Goal: Transaction & Acquisition: Purchase product/service

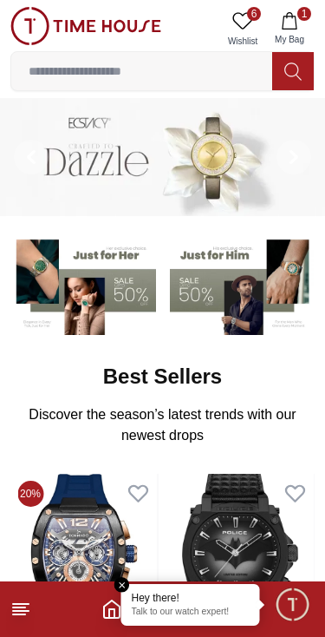
click at [181, 69] on input at bounding box center [141, 71] width 261 height 35
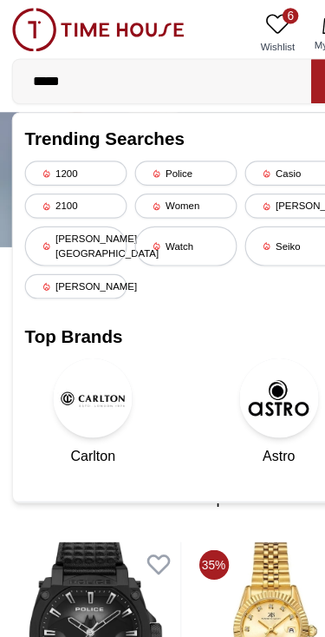
type input "******"
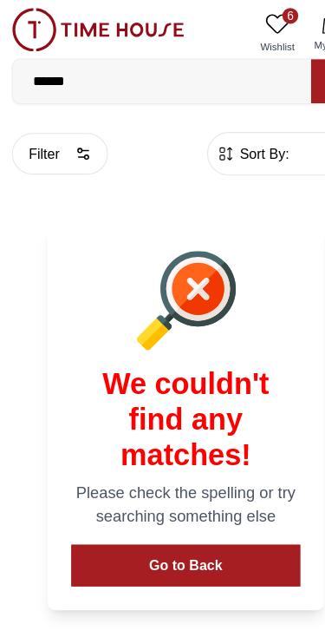
click at [172, 258] on icon at bounding box center [173, 253] width 19 height 19
click at [177, 501] on button "Go to Back" at bounding box center [162, 494] width 200 height 36
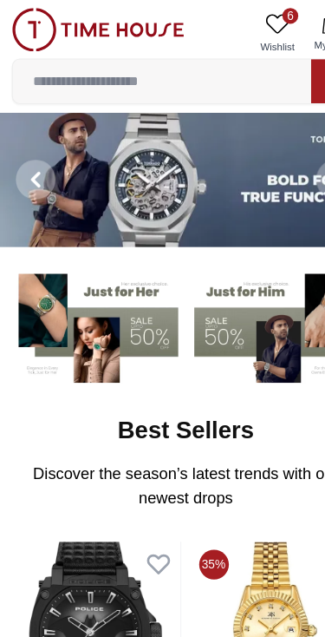
click at [246, 15] on icon at bounding box center [242, 20] width 21 height 21
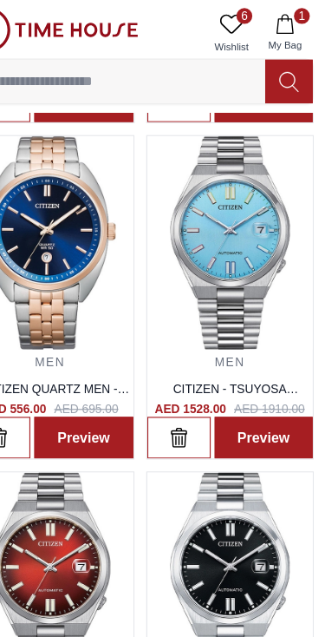
scroll to position [334, 0]
click at [232, 25] on icon at bounding box center [242, 20] width 21 height 21
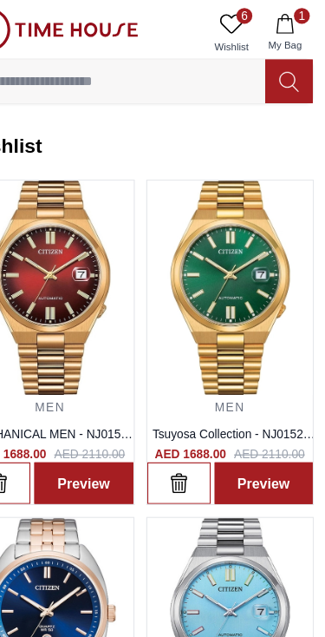
click at [98, 271] on img at bounding box center [84, 251] width 146 height 187
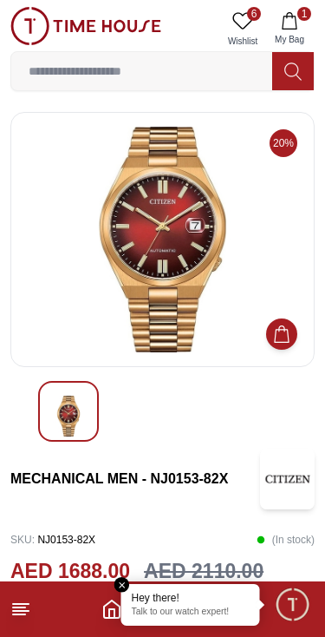
click at [30, 610] on icon at bounding box center [20, 608] width 21 height 21
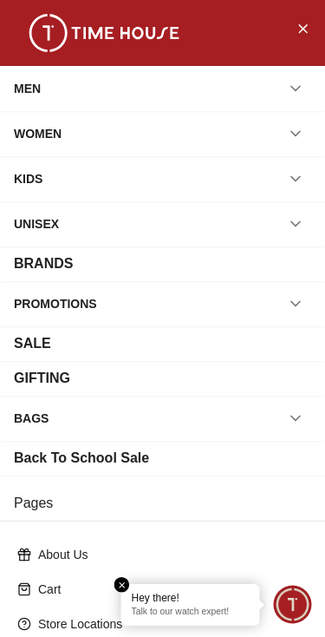
click at [310, 87] on button "button" at bounding box center [295, 88] width 31 height 31
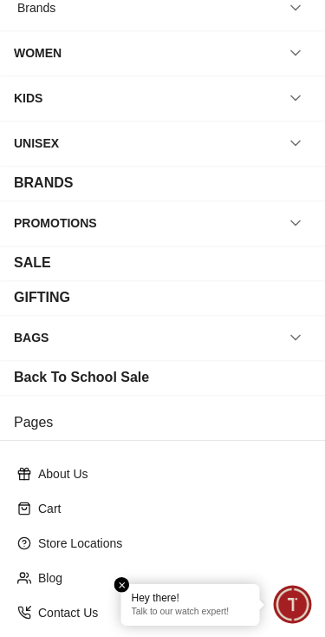
scroll to position [217, 0]
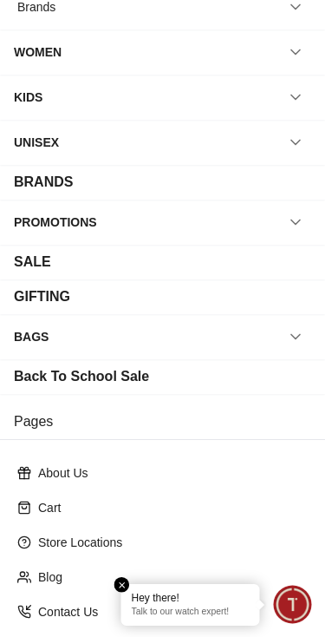
click at [285, 186] on div "BRANDS" at bounding box center [162, 182] width 297 height 21
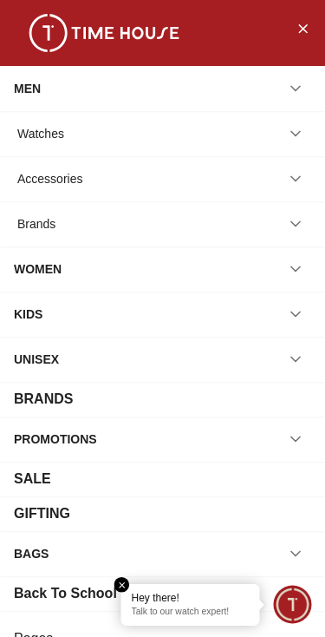
scroll to position [0, 0]
click at [306, 23] on icon "Close Menu" at bounding box center [303, 28] width 14 height 22
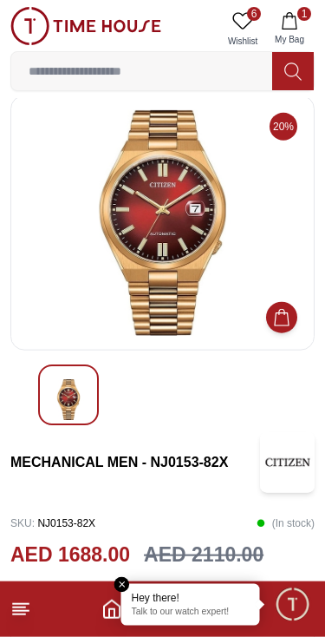
scroll to position [18, 0]
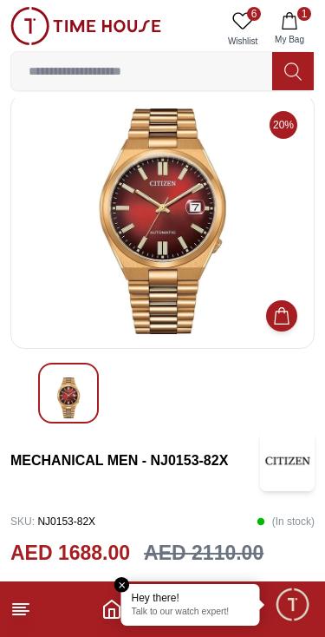
click at [297, 21] on icon "button" at bounding box center [289, 20] width 17 height 17
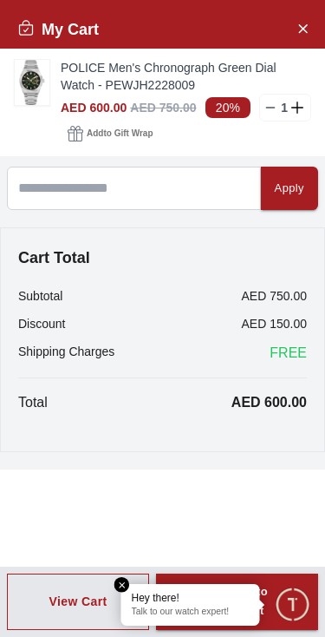
click at [35, 70] on img at bounding box center [32, 82] width 35 height 45
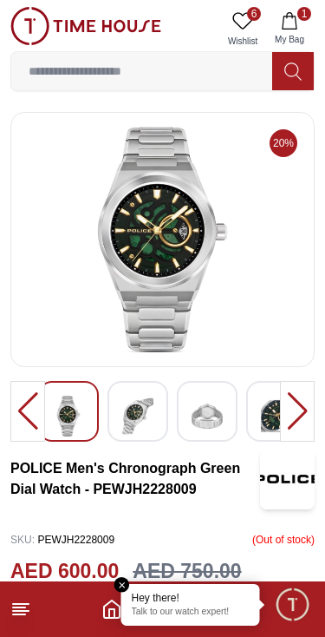
click at [292, 416] on div at bounding box center [297, 411] width 35 height 61
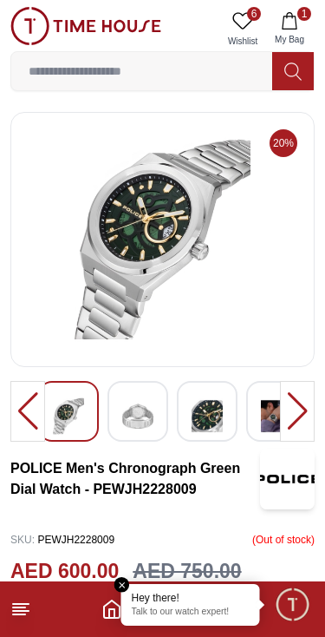
click at [297, 411] on div at bounding box center [297, 411] width 35 height 61
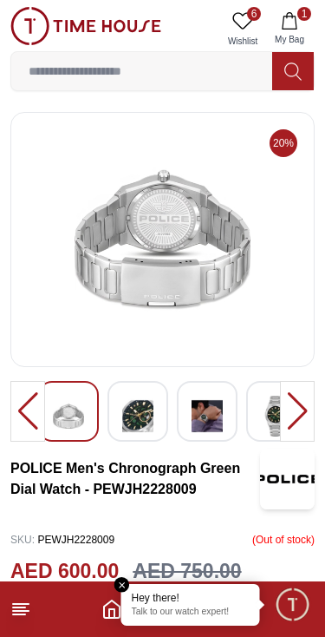
click at [310, 417] on div at bounding box center [297, 411] width 35 height 61
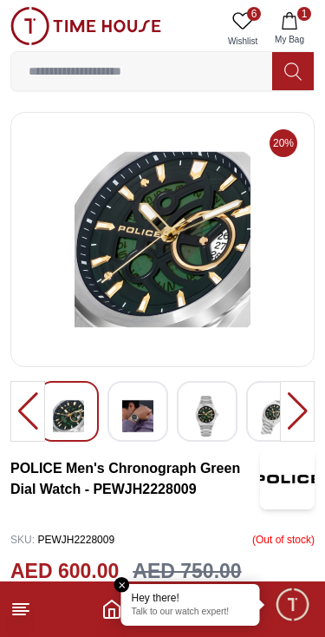
click at [291, 416] on div at bounding box center [297, 411] width 35 height 61
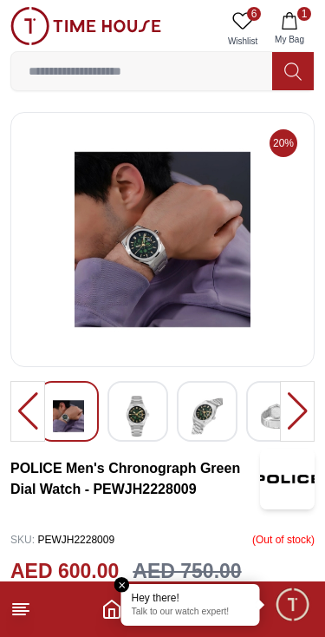
click at [182, 261] on img at bounding box center [162, 239] width 275 height 225
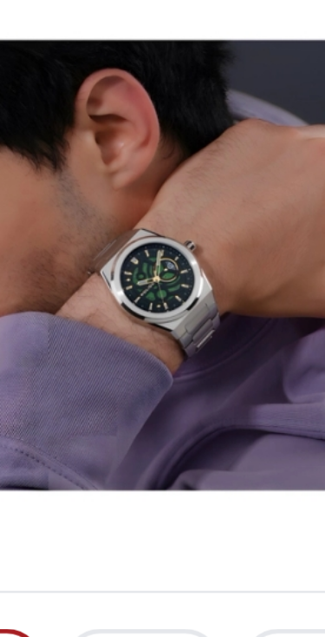
click at [110, 127] on img at bounding box center [162, 239] width 275 height 225
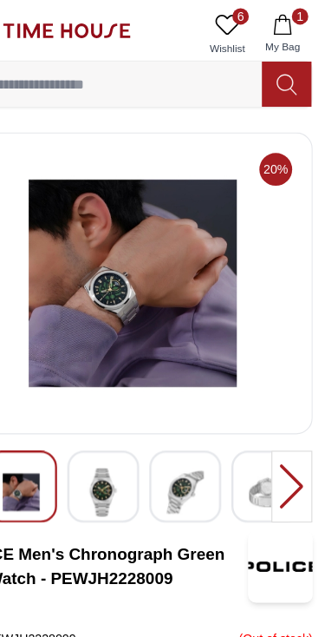
click at [280, 405] on div at bounding box center [297, 411] width 35 height 61
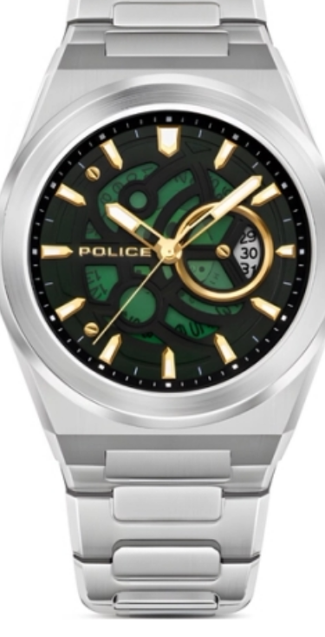
click at [89, 127] on img at bounding box center [162, 239] width 275 height 225
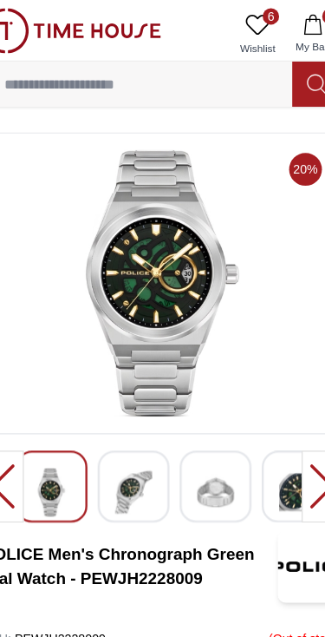
click at [280, 408] on div at bounding box center [297, 411] width 35 height 61
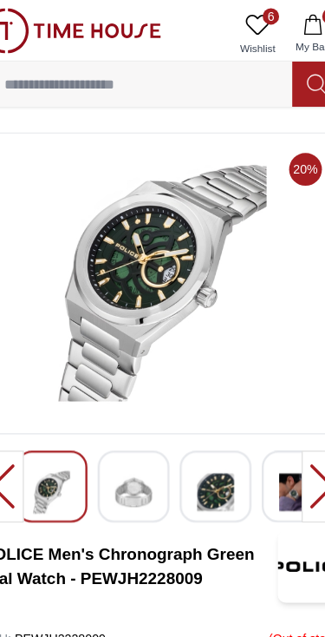
click at [280, 408] on div at bounding box center [297, 411] width 35 height 61
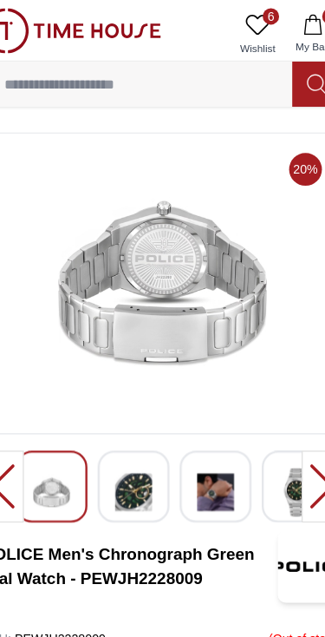
click at [280, 413] on div at bounding box center [297, 411] width 35 height 61
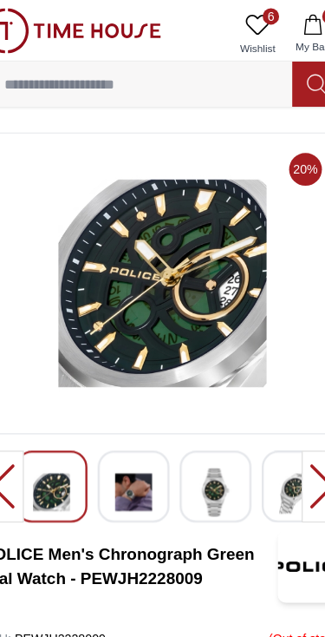
click at [280, 402] on div at bounding box center [297, 411] width 35 height 61
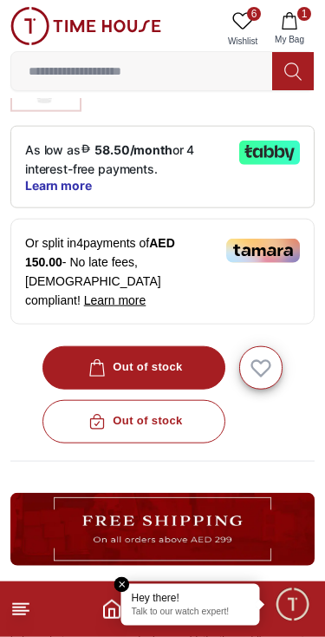
scroll to position [560, 0]
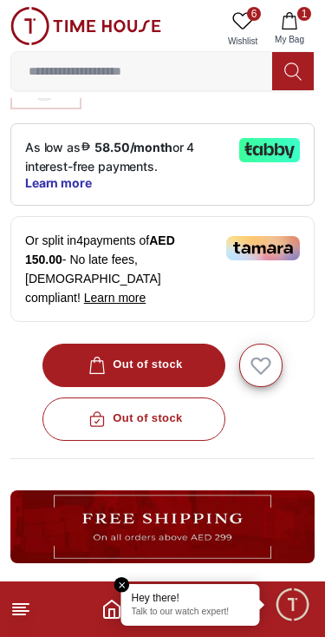
click at [173, 404] on div "Out of stock" at bounding box center [162, 418] width 304 height 43
click at [160, 400] on div "Out of stock" at bounding box center [162, 418] width 304 height 43
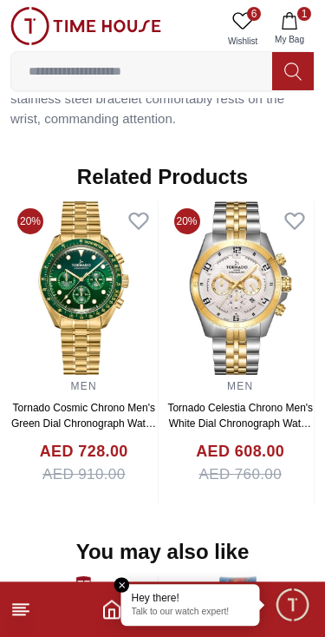
scroll to position [1487, 0]
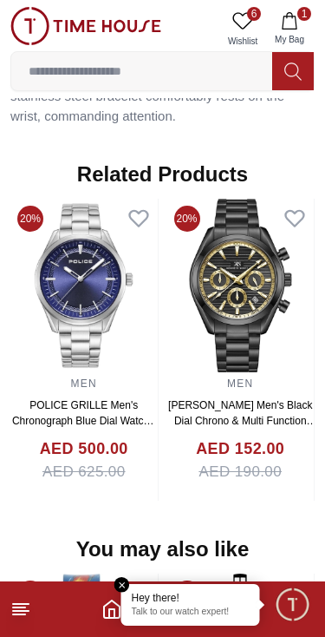
click at [90, 255] on img at bounding box center [83, 285] width 147 height 173
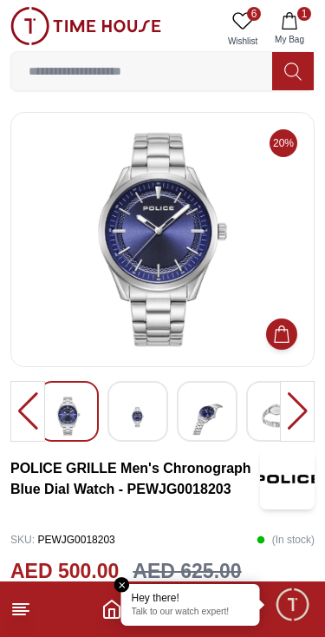
click at [210, 426] on img at bounding box center [207, 416] width 31 height 42
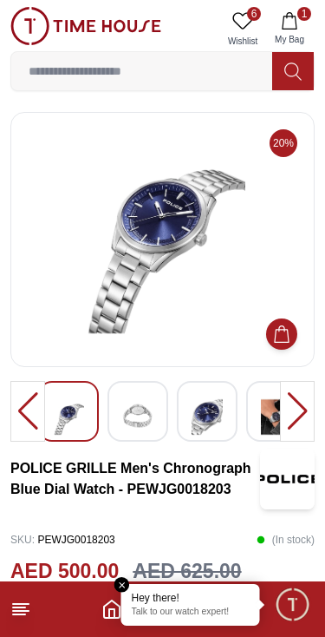
click at [297, 405] on div at bounding box center [297, 411] width 35 height 61
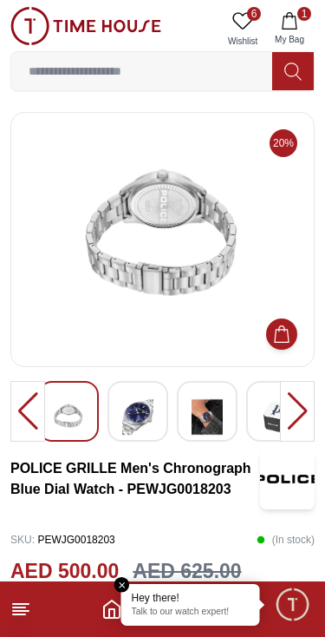
click at [301, 409] on div at bounding box center [297, 411] width 35 height 61
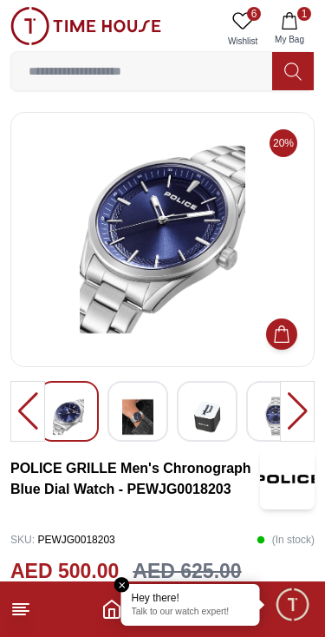
click at [305, 405] on div at bounding box center [297, 411] width 35 height 61
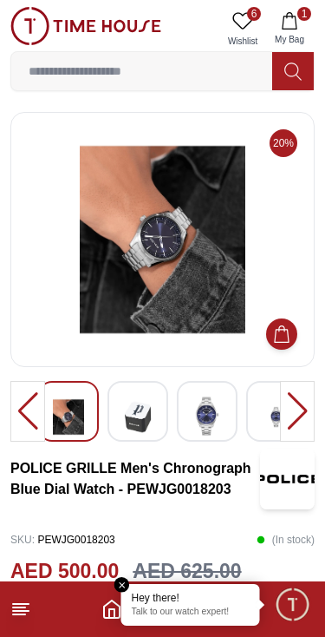
click at [311, 399] on div at bounding box center [297, 411] width 35 height 61
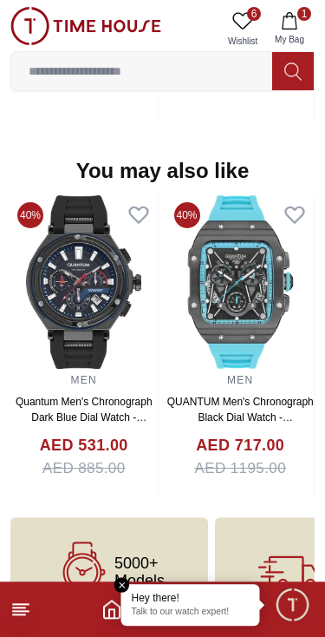
scroll to position [1661, 0]
